Goal: Task Accomplishment & Management: Use online tool/utility

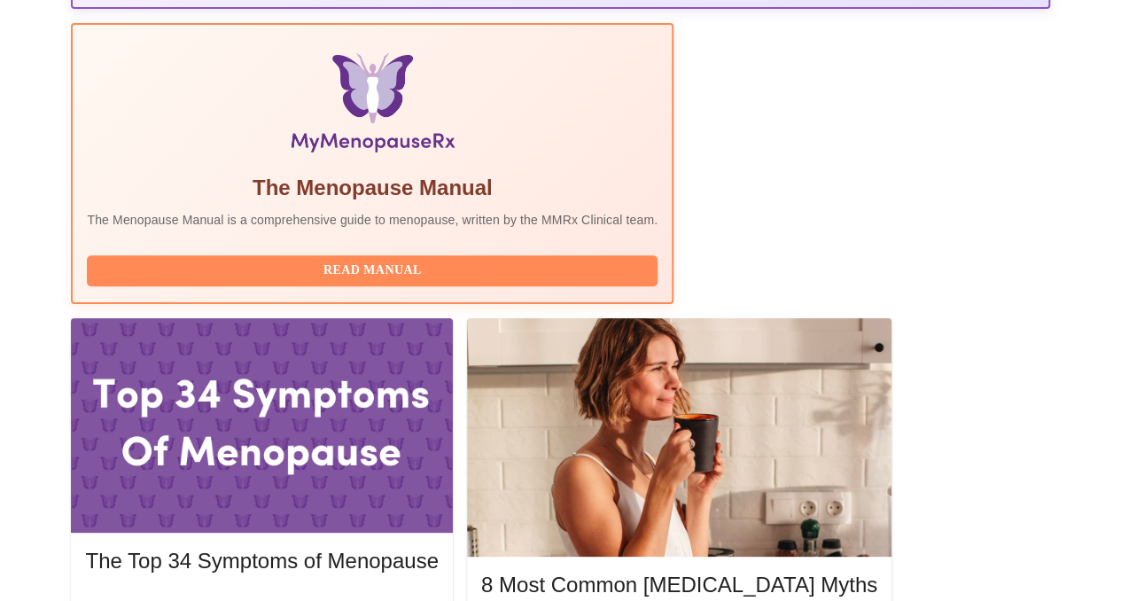
scroll to position [568, 0]
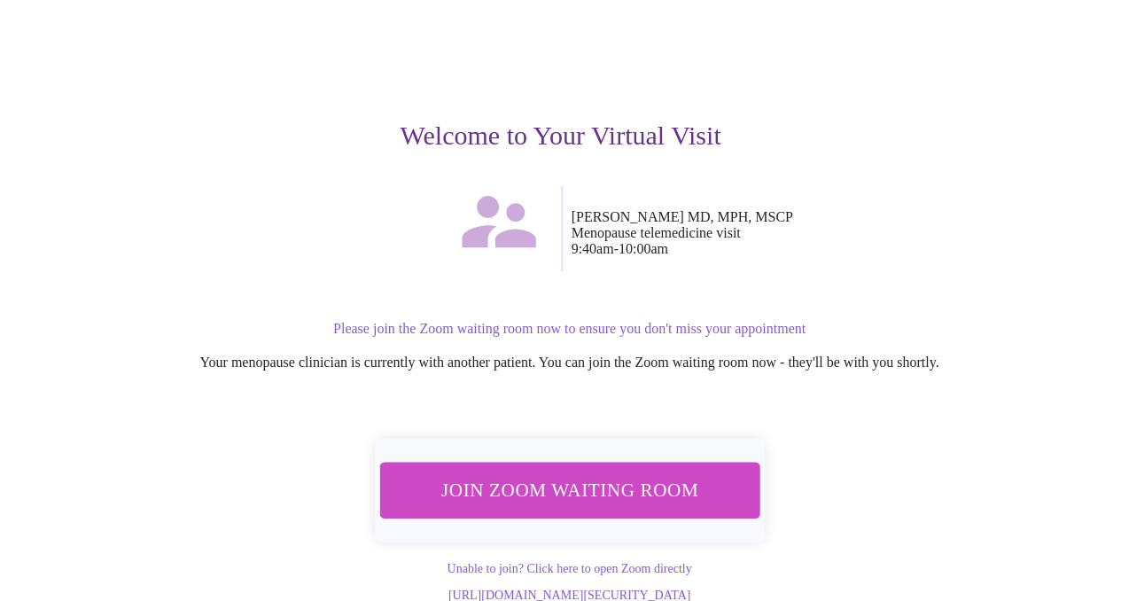
scroll to position [136, 0]
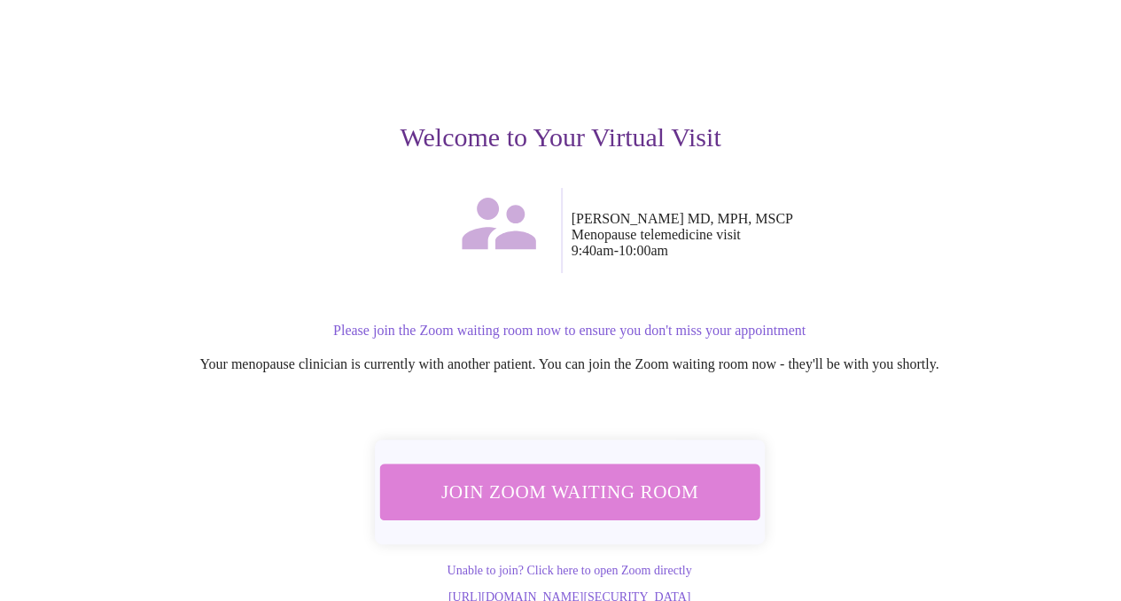
click at [578, 475] on span "Join Zoom Waiting Room" at bounding box center [568, 491] width 333 height 33
